Goal: Task Accomplishment & Management: Use online tool/utility

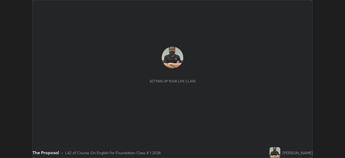
scroll to position [158, 344]
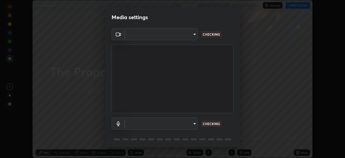
type input "f9c9e40c1fdfe5ebbc4e1433fe736b883486ebc84e0c1da292a4ca4c1bdb3432"
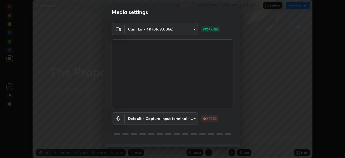
scroll to position [10, 0]
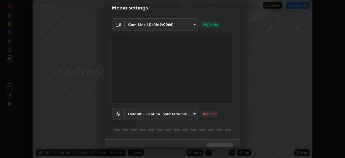
click at [193, 114] on body "Erase all The Proposal Recording WAS SCHEDULED TO START AT 5:05 PM Settings STA…" at bounding box center [172, 79] width 345 height 158
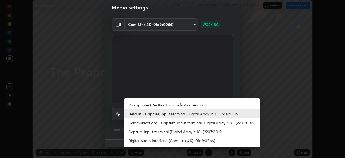
click at [197, 105] on li "Microphone (Realtek High Definition Audio)" at bounding box center [192, 104] width 136 height 9
type input "cc6b24f64f306b83a819cfe3ad69ec83db29d8ed6e53624fa730e1126e555d50"
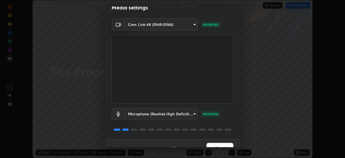
scroll to position [19, 0]
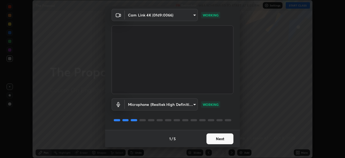
click at [216, 138] on button "Next" at bounding box center [219, 138] width 27 height 11
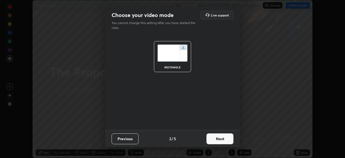
scroll to position [0, 0]
click at [217, 138] on button "Next" at bounding box center [219, 138] width 27 height 11
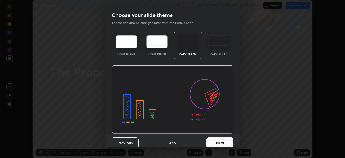
click at [216, 140] on button "Next" at bounding box center [219, 142] width 27 height 11
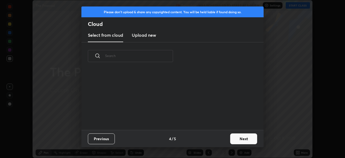
scroll to position [60, 173]
click at [238, 138] on button "Next" at bounding box center [243, 138] width 27 height 11
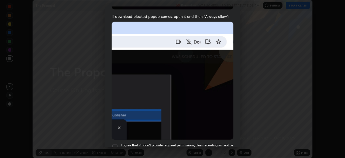
scroll to position [129, 0]
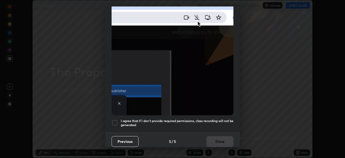
click at [213, 118] on h5 "I agree that if I don't provide required permissions, class recording will not …" at bounding box center [177, 122] width 113 height 8
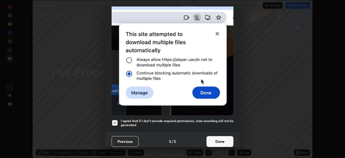
click at [217, 139] on button "Done" at bounding box center [219, 141] width 27 height 11
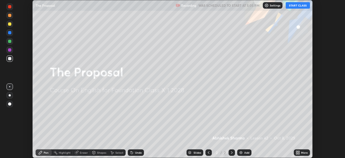
click at [293, 5] on button "START CLASS" at bounding box center [297, 5] width 24 height 6
click at [296, 151] on icon at bounding box center [296, 151] width 1 height 1
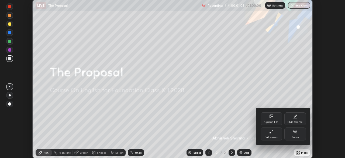
click at [271, 119] on div "Upload File" at bounding box center [271, 118] width 22 height 13
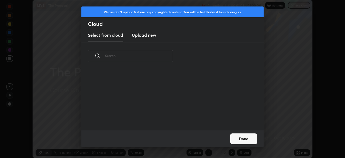
scroll to position [60, 173]
click at [145, 36] on h3 "Upload new" at bounding box center [144, 35] width 24 height 6
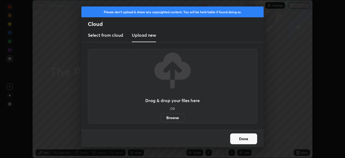
click at [173, 117] on label "Browse" at bounding box center [172, 117] width 24 height 9
click at [160, 117] on input "Browse" at bounding box center [160, 117] width 0 height 9
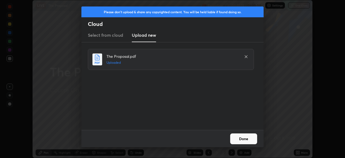
click at [242, 138] on button "Done" at bounding box center [243, 138] width 27 height 11
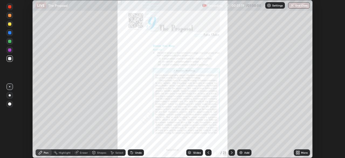
click at [196, 153] on div "Slides" at bounding box center [197, 152] width 8 height 3
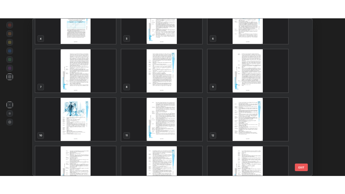
scroll to position [69, 0]
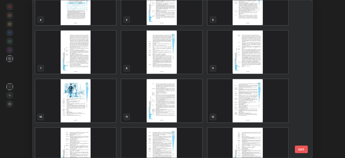
click at [246, 114] on img "grid" at bounding box center [247, 100] width 81 height 43
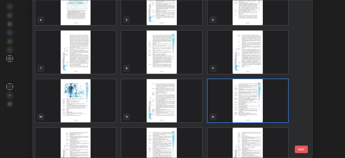
click at [246, 114] on img "grid" at bounding box center [247, 100] width 81 height 43
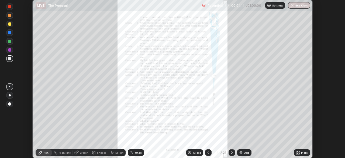
click at [297, 153] on icon at bounding box center [296, 152] width 1 height 1
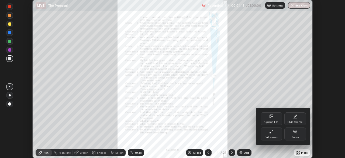
click at [294, 132] on icon at bounding box center [294, 131] width 3 height 3
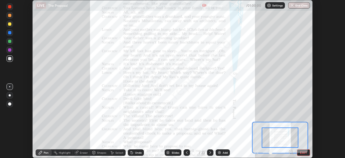
click at [290, 151] on icon at bounding box center [290, 151] width 5 height 5
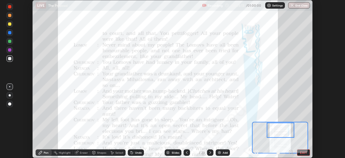
click at [187, 152] on icon at bounding box center [186, 152] width 4 height 4
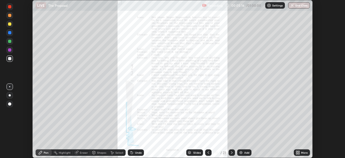
click at [205, 152] on div at bounding box center [208, 152] width 6 height 6
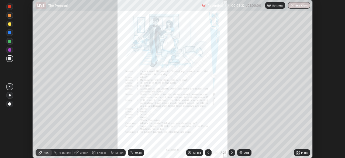
click at [207, 153] on icon at bounding box center [208, 152] width 4 height 4
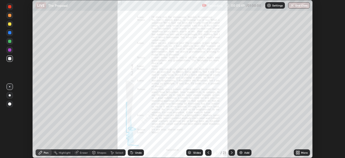
click at [208, 151] on icon at bounding box center [208, 152] width 4 height 4
click at [298, 152] on icon at bounding box center [297, 152] width 4 height 4
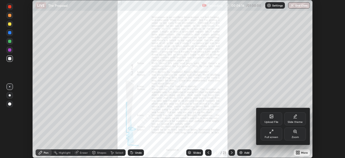
click at [295, 132] on icon at bounding box center [294, 131] width 3 height 3
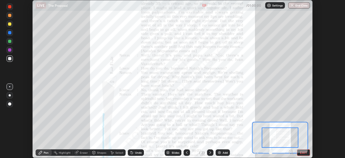
click at [209, 152] on icon at bounding box center [210, 152] width 4 height 4
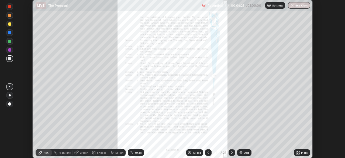
click at [297, 152] on icon at bounding box center [296, 151] width 1 height 1
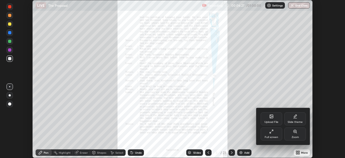
click at [295, 132] on icon at bounding box center [294, 131] width 3 height 3
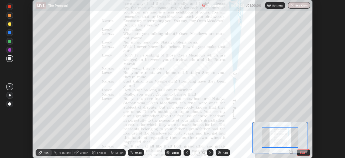
click at [290, 151] on icon at bounding box center [290, 151] width 5 height 5
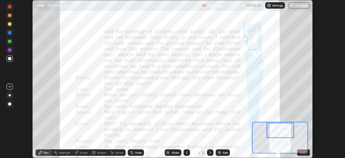
click at [184, 149] on div at bounding box center [186, 152] width 6 height 6
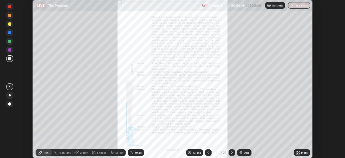
click at [298, 152] on icon at bounding box center [297, 152] width 4 height 4
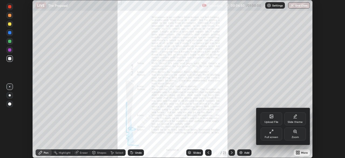
click at [295, 132] on icon at bounding box center [295, 131] width 4 height 4
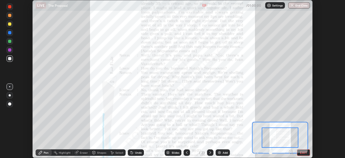
click at [291, 151] on icon at bounding box center [290, 151] width 1 height 0
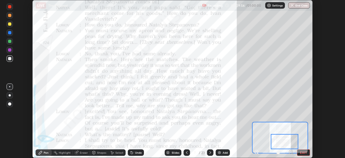
click at [209, 154] on icon at bounding box center [210, 152] width 4 height 4
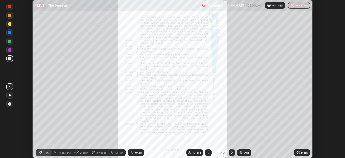
click at [298, 153] on icon at bounding box center [298, 152] width 1 height 1
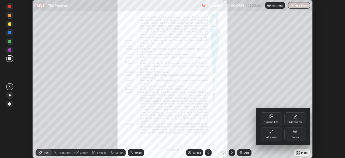
click at [295, 132] on icon at bounding box center [294, 131] width 3 height 3
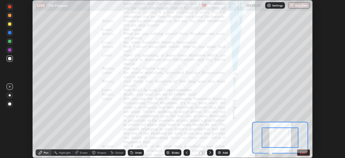
click at [291, 151] on icon at bounding box center [290, 151] width 1 height 0
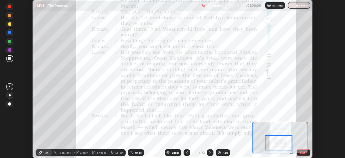
click at [209, 152] on icon at bounding box center [210, 152] width 4 height 4
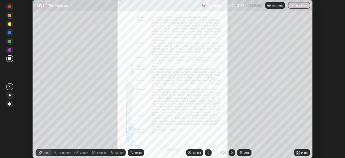
click at [298, 153] on icon at bounding box center [297, 152] width 4 height 4
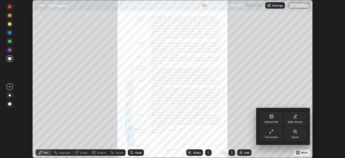
click at [295, 132] on icon at bounding box center [294, 131] width 3 height 3
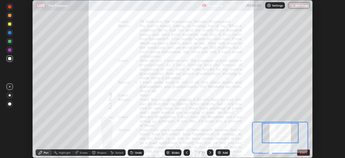
click at [291, 151] on icon at bounding box center [290, 151] width 1 height 0
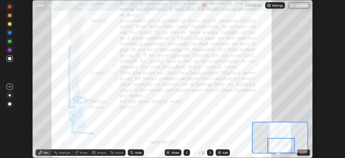
click at [209, 154] on icon at bounding box center [210, 152] width 4 height 4
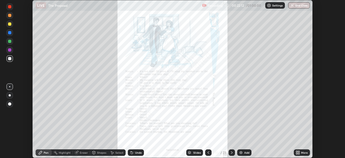
click at [299, 152] on icon at bounding box center [297, 152] width 4 height 4
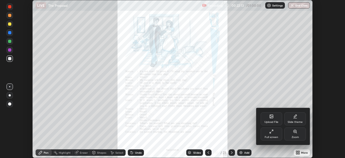
click at [294, 132] on icon at bounding box center [294, 131] width 3 height 3
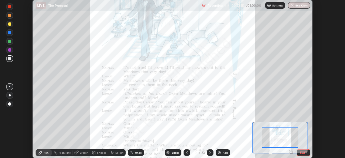
click at [291, 152] on icon at bounding box center [290, 151] width 5 height 5
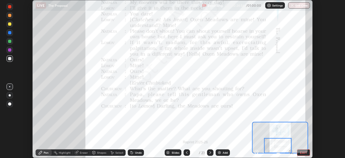
click at [209, 152] on icon at bounding box center [210, 152] width 4 height 4
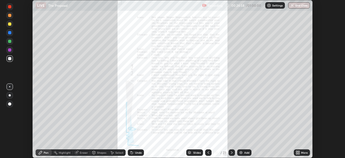
click at [298, 152] on icon at bounding box center [297, 152] width 4 height 4
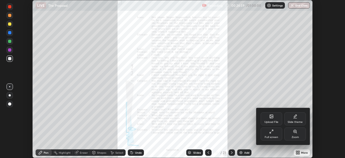
click at [295, 131] on icon at bounding box center [295, 130] width 0 height 1
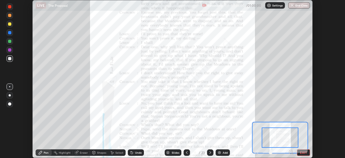
click at [291, 151] on icon at bounding box center [290, 151] width 1 height 0
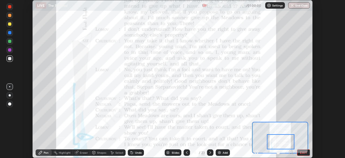
click at [278, 144] on div at bounding box center [280, 141] width 27 height 15
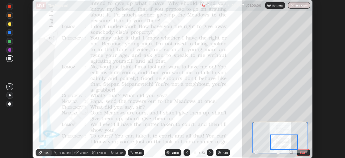
click at [210, 153] on icon at bounding box center [210, 152] width 4 height 4
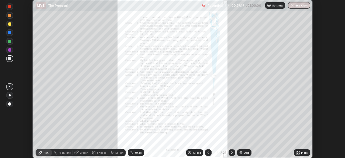
click at [296, 151] on icon at bounding box center [296, 151] width 1 height 1
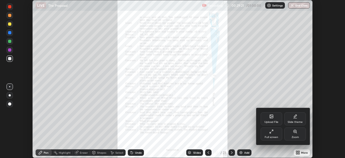
click at [270, 132] on icon at bounding box center [270, 131] width 1 height 1
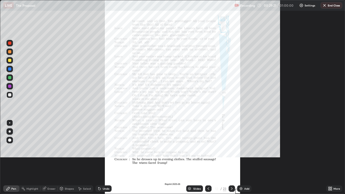
scroll to position [194, 345]
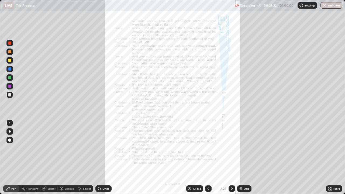
click at [328, 157] on icon at bounding box center [330, 188] width 4 height 4
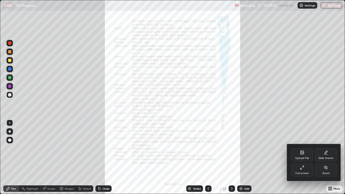
click at [324, 157] on icon at bounding box center [325, 167] width 3 height 3
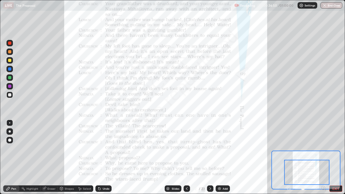
click at [210, 157] on icon at bounding box center [210, 188] width 4 height 4
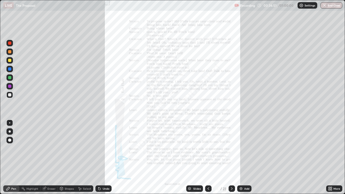
click at [331, 157] on icon at bounding box center [330, 187] width 1 height 1
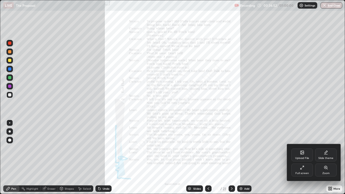
click at [325, 157] on icon at bounding box center [325, 167] width 1 height 0
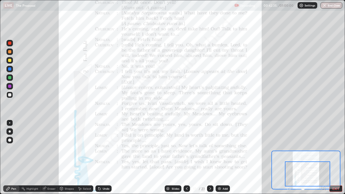
click at [209, 157] on icon at bounding box center [210, 188] width 4 height 4
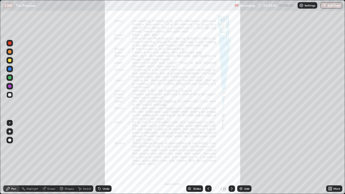
click at [329, 157] on icon at bounding box center [328, 187] width 1 height 1
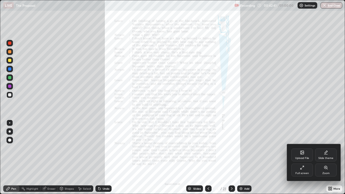
click at [323, 157] on icon at bounding box center [325, 167] width 4 height 4
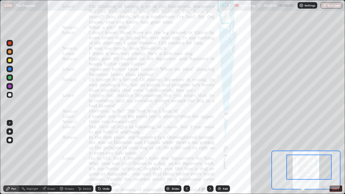
click at [323, 157] on icon at bounding box center [322, 188] width 1 height 0
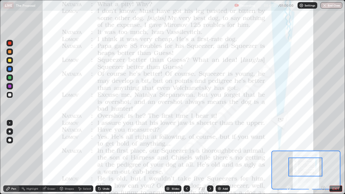
click at [333, 157] on button "EXIT" at bounding box center [335, 188] width 13 height 6
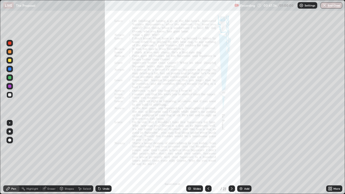
click at [197, 157] on div "Slides" at bounding box center [197, 188] width 8 height 3
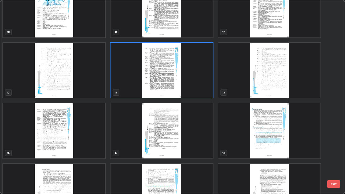
scroll to position [202, 0]
click at [331, 157] on button "EXIT" at bounding box center [333, 184] width 13 height 8
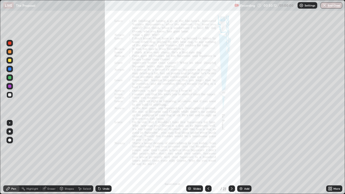
click at [329, 7] on button "End Class" at bounding box center [331, 5] width 22 height 6
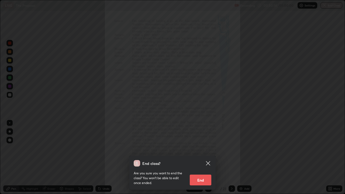
click at [197, 157] on button "End" at bounding box center [201, 179] width 22 height 11
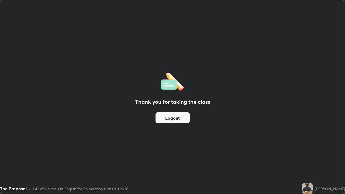
click at [170, 118] on button "Logout" at bounding box center [172, 117] width 34 height 11
